Goal: Task Accomplishment & Management: Manage account settings

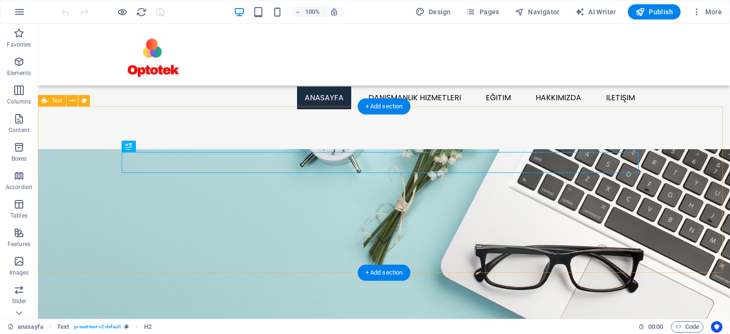
scroll to position [221, 0]
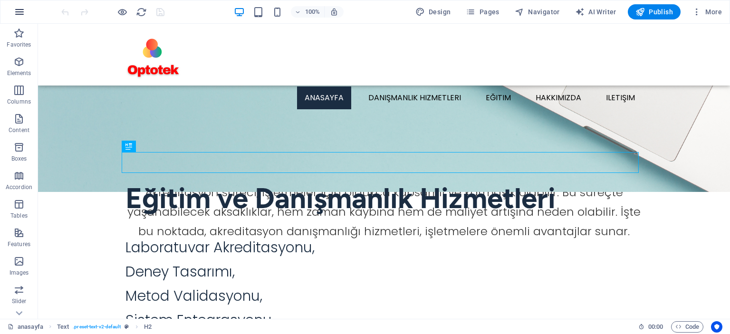
click at [19, 7] on icon "button" at bounding box center [19, 11] width 11 height 11
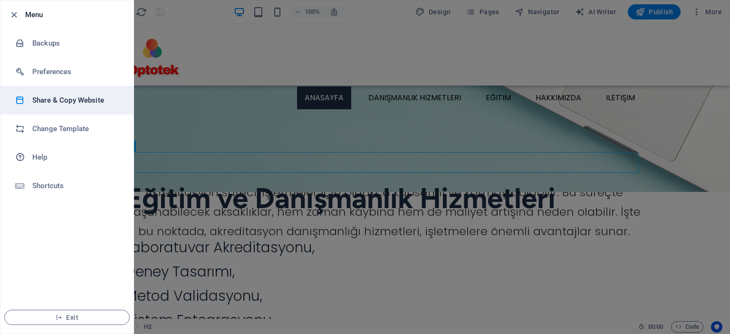
click at [72, 96] on h6 "Share & Copy Website" at bounding box center [76, 100] width 88 height 11
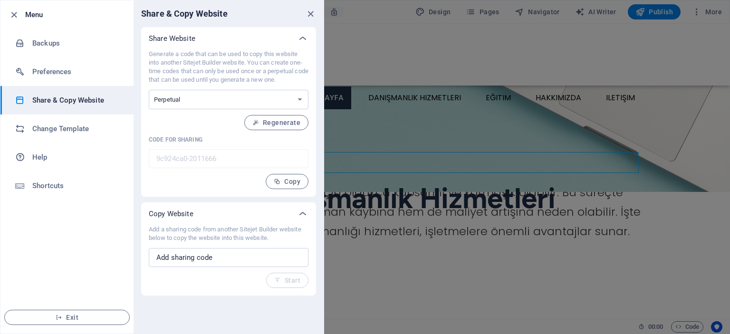
drag, startPoint x: 149, startPoint y: 53, endPoint x: 298, endPoint y: 76, distance: 150.9
click at [298, 76] on p "Generate a code that can be used to copy this website into another Sitejet Buil…" at bounding box center [229, 67] width 160 height 34
copy p "Generate a code that can be used to copy this website into another Sitejet Buil…"
click at [298, 100] on select "One-time Perpetual" at bounding box center [229, 99] width 160 height 19
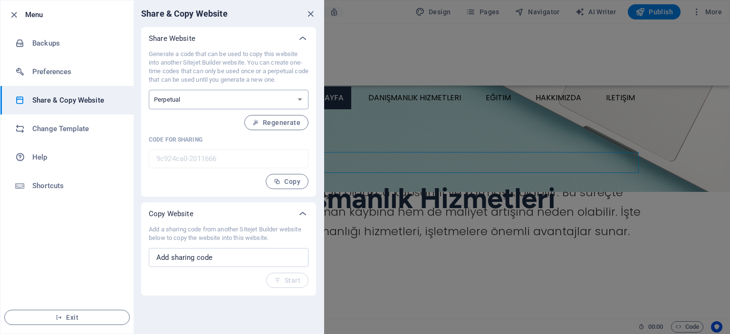
click at [298, 100] on select "One-time Perpetual" at bounding box center [229, 99] width 160 height 19
click at [301, 98] on select "One-time Perpetual" at bounding box center [229, 99] width 160 height 19
select select "onetime"
click at [149, 90] on select "One-time Perpetual" at bounding box center [229, 99] width 160 height 19
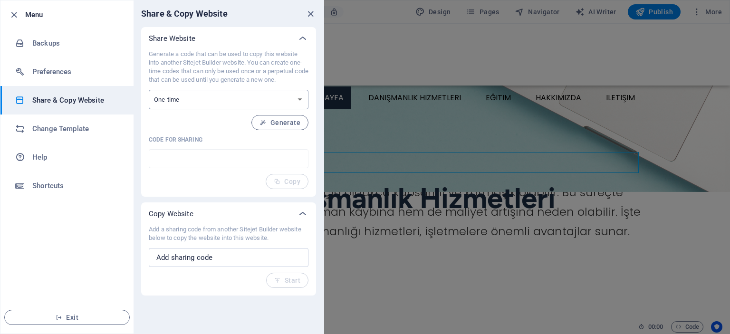
click at [294, 97] on select "One-time Perpetual" at bounding box center [229, 99] width 160 height 19
select select "perpetual"
click at [149, 90] on select "One-time Perpetual" at bounding box center [229, 99] width 160 height 19
type input "9c924ca0-2011666"
click at [301, 97] on select "One-time Perpetual" at bounding box center [229, 99] width 160 height 19
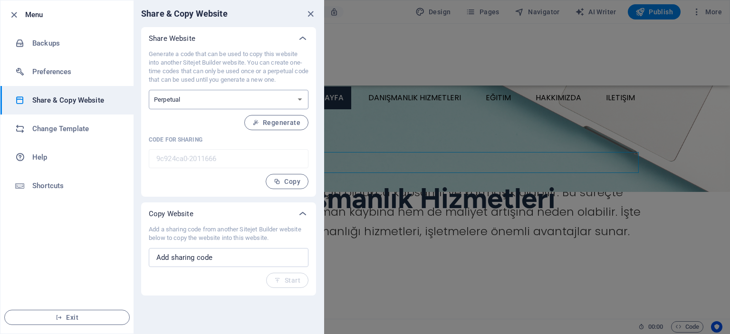
select select "onetime"
click at [149, 90] on select "One-time Perpetual" at bounding box center [229, 99] width 160 height 19
drag, startPoint x: 149, startPoint y: 229, endPoint x: 279, endPoint y: 234, distance: 130.3
click at [279, 234] on p "Add a sharing code from another Sitejet Builder website below to copy the websi…" at bounding box center [229, 233] width 160 height 17
copy p "Add a sharing code from another Sitejet Builder website below to copy the websi…"
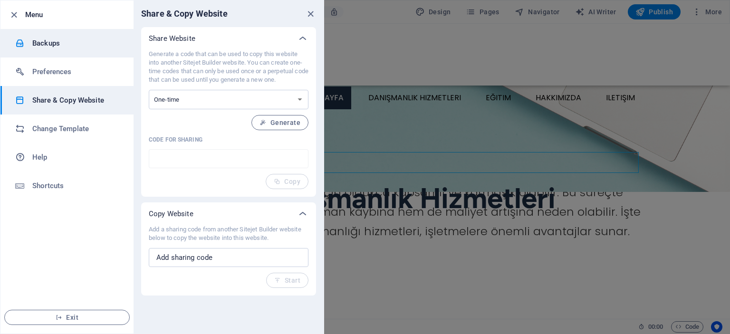
click at [33, 41] on h6 "Backups" at bounding box center [76, 43] width 88 height 11
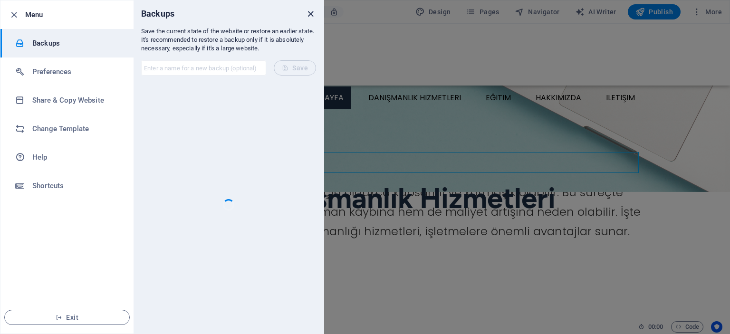
click at [312, 13] on icon "close" at bounding box center [310, 14] width 11 height 11
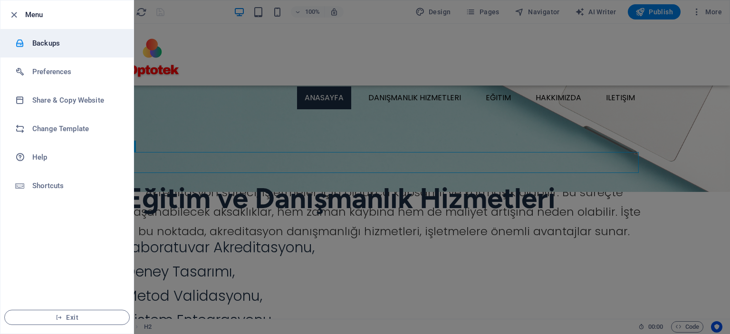
click at [50, 38] on h6 "Backups" at bounding box center [76, 43] width 88 height 11
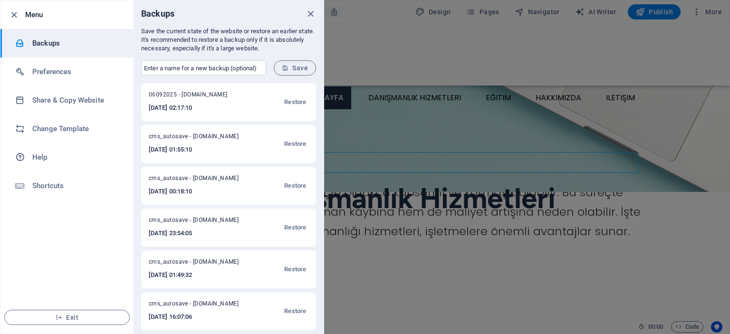
scroll to position [48, 0]
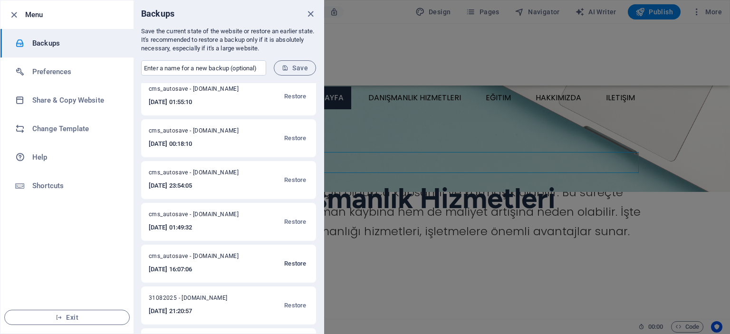
click at [292, 265] on span "Restore" at bounding box center [295, 263] width 22 height 11
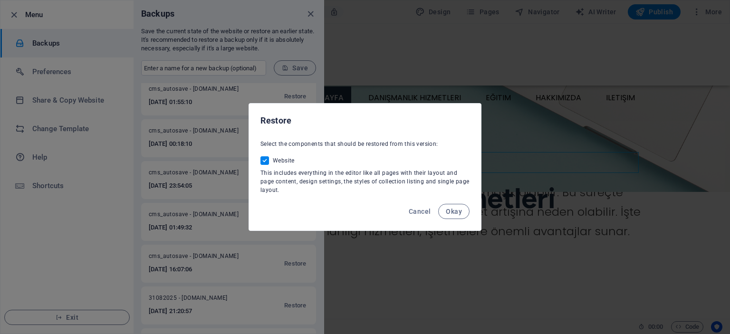
click at [263, 160] on input "Website" at bounding box center [266, 160] width 12 height 9
click at [264, 162] on span at bounding box center [264, 160] width 9 height 9
click at [264, 162] on input "Website" at bounding box center [266, 160] width 12 height 9
click at [268, 161] on input "Website" at bounding box center [266, 160] width 12 height 9
drag, startPoint x: 260, startPoint y: 143, endPoint x: 323, endPoint y: 192, distance: 79.3
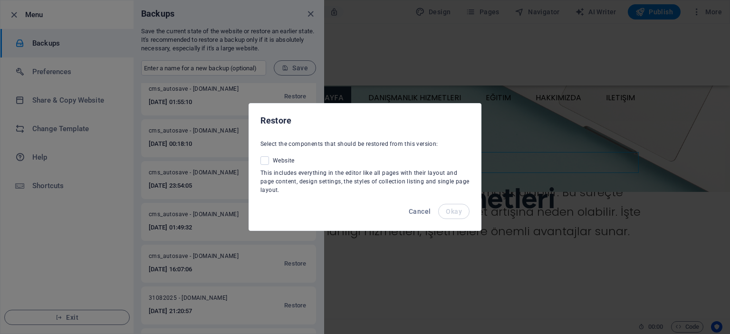
click at [323, 192] on div "Select the components that should be restored from this version: Website This i…" at bounding box center [365, 167] width 232 height 62
copy div "Select the components that should be restored from this version: Website This i…"
click at [266, 159] on span at bounding box center [264, 160] width 9 height 9
click at [266, 159] on input "Website" at bounding box center [266, 160] width 12 height 9
checkbox input "true"
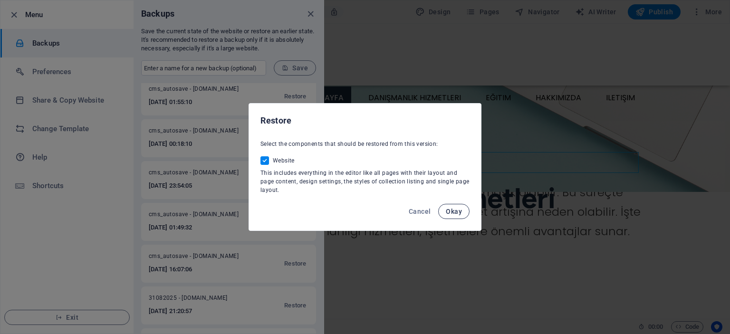
click at [456, 212] on span "Okay" at bounding box center [454, 212] width 16 height 8
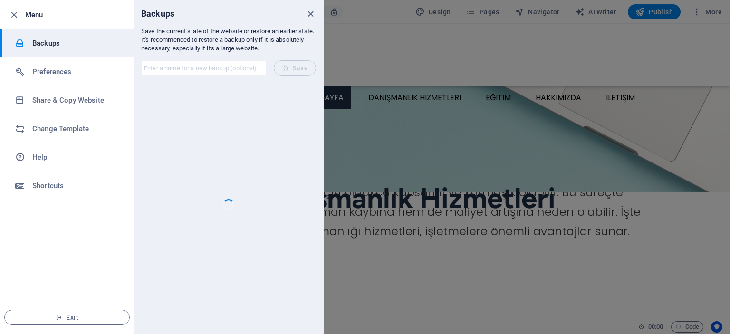
scroll to position [0, 0]
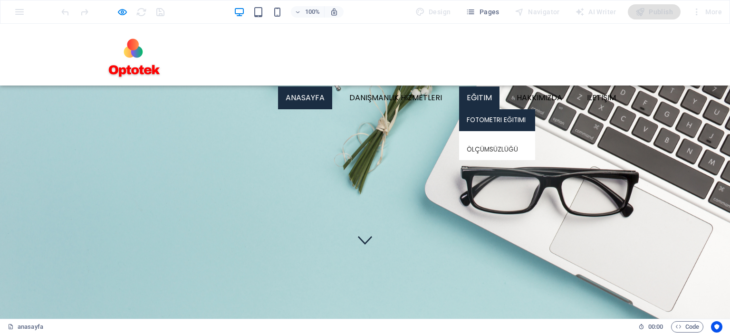
click at [479, 115] on font "Fotometri Eğitimi" at bounding box center [496, 119] width 59 height 9
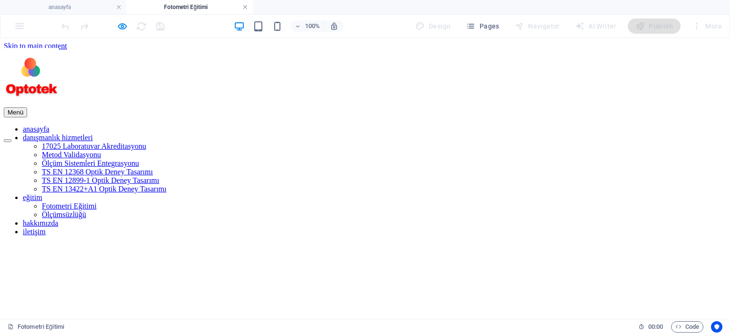
click at [247, 8] on link at bounding box center [245, 7] width 6 height 9
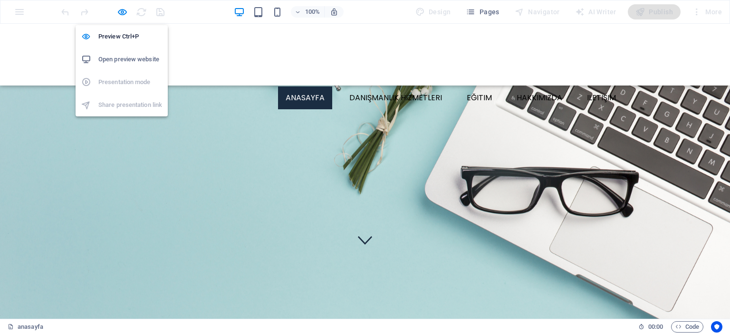
click at [122, 62] on h6 "Open preview website" at bounding box center [130, 59] width 64 height 11
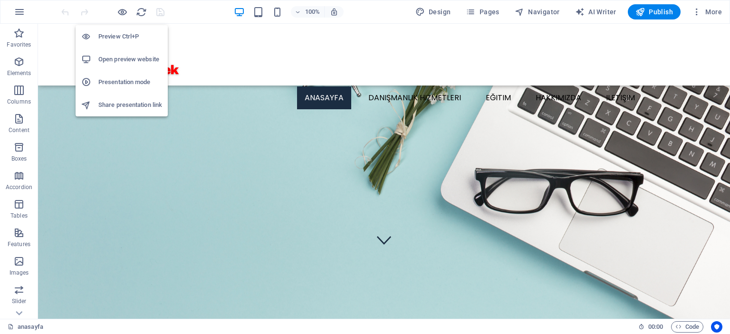
click at [127, 63] on h6 "Open preview website" at bounding box center [130, 59] width 64 height 11
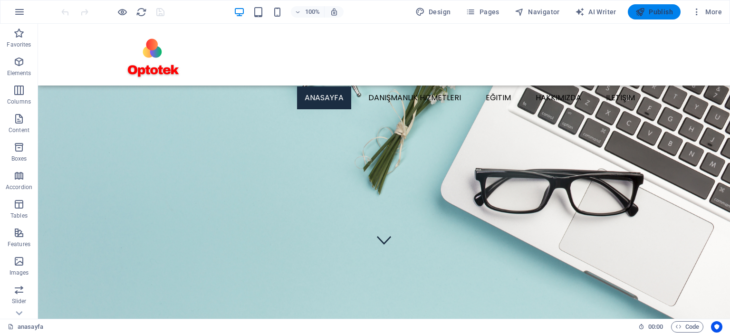
click at [656, 13] on span "Publish" at bounding box center [654, 12] width 38 height 10
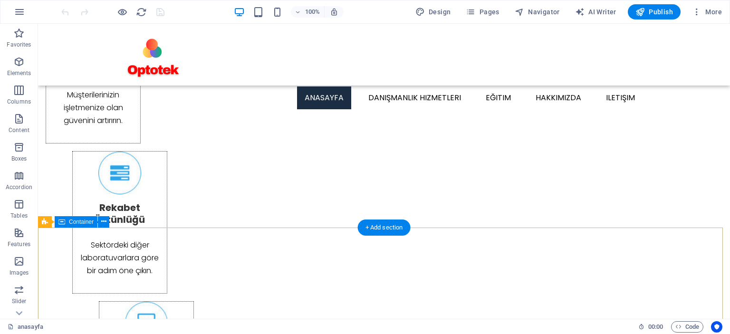
scroll to position [689, 0]
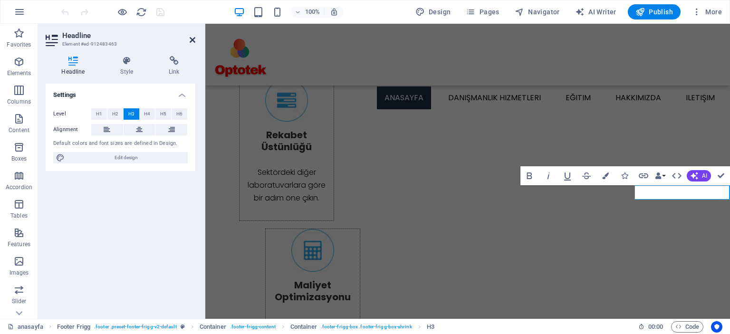
click at [192, 38] on icon at bounding box center [193, 40] width 6 height 8
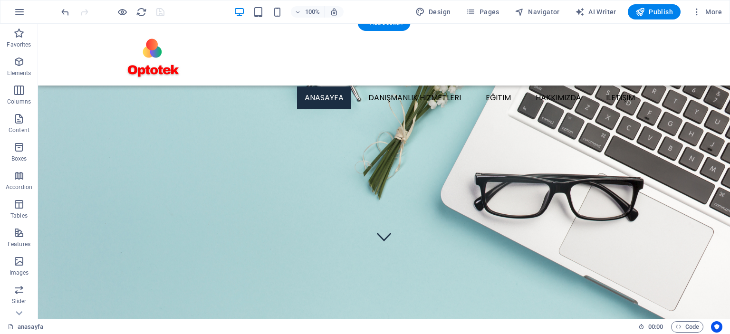
scroll to position [0, 0]
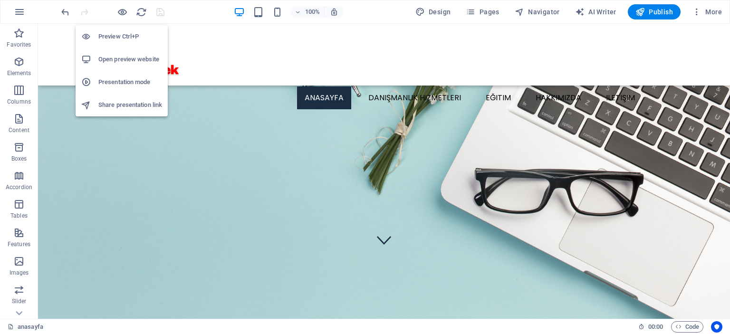
click at [118, 60] on h6 "Open preview website" at bounding box center [130, 59] width 64 height 11
